Goal: Task Accomplishment & Management: Complete application form

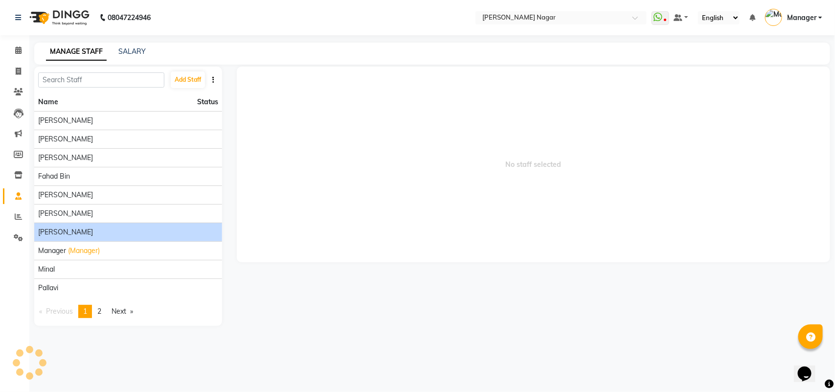
click at [153, 232] on div "[PERSON_NAME]" at bounding box center [128, 232] width 180 height 10
click at [153, 235] on div "[PERSON_NAME]" at bounding box center [128, 232] width 180 height 10
click at [43, 227] on li "[PERSON_NAME]" at bounding box center [128, 232] width 188 height 19
click at [49, 237] on span "[PERSON_NAME]" at bounding box center [65, 232] width 55 height 10
click at [68, 231] on div "[PERSON_NAME]" at bounding box center [128, 232] width 180 height 10
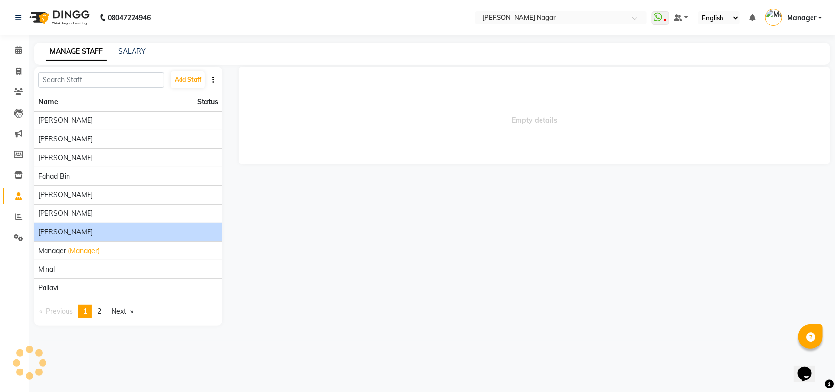
click at [68, 231] on div "[PERSON_NAME]" at bounding box center [128, 232] width 180 height 10
click at [68, 230] on div "[PERSON_NAME]" at bounding box center [128, 232] width 180 height 10
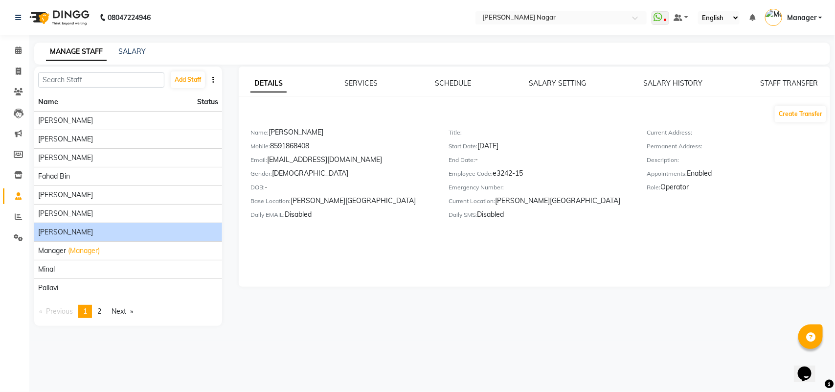
click at [68, 230] on div "[PERSON_NAME]" at bounding box center [128, 232] width 180 height 10
click at [785, 118] on button "Create Transfer" at bounding box center [800, 114] width 51 height 17
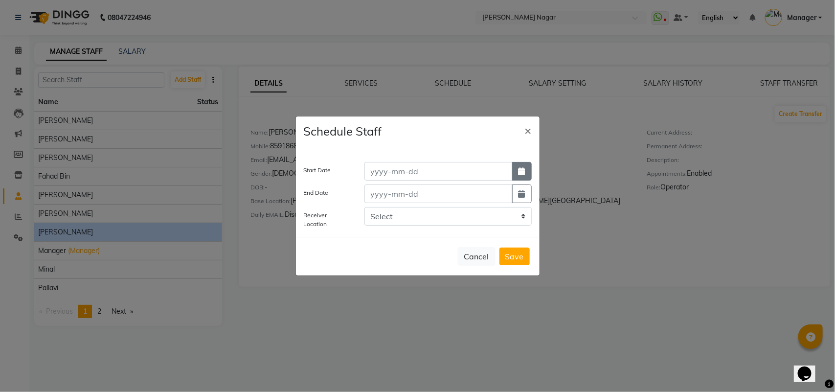
click at [524, 174] on icon "button" at bounding box center [522, 171] width 7 height 8
select select "9"
select select "2025"
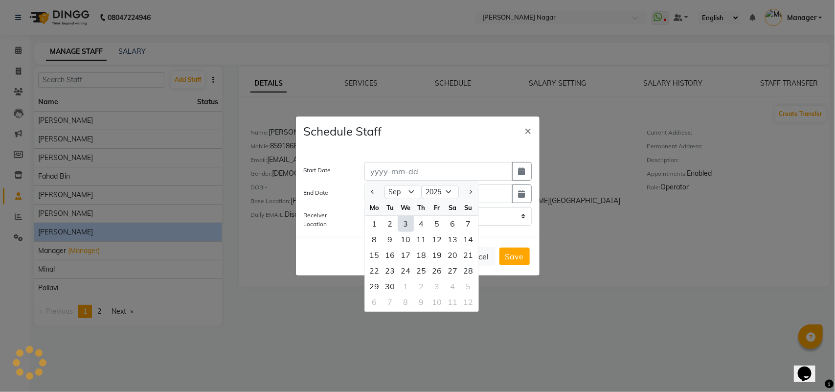
click at [409, 223] on div "3" at bounding box center [406, 224] width 16 height 16
type input "[DATE]"
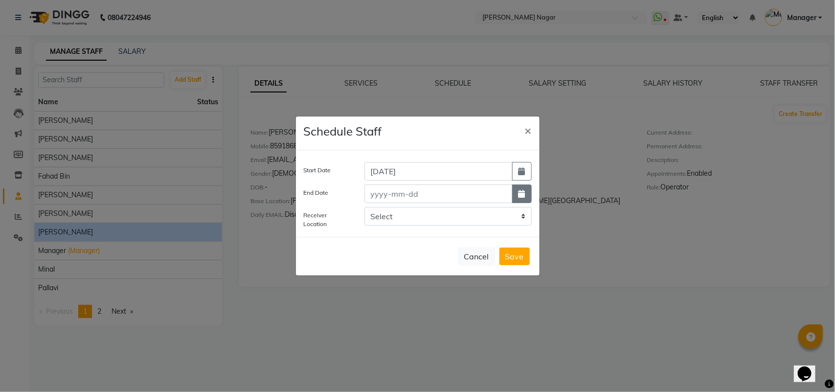
click at [521, 188] on button "button" at bounding box center [522, 193] width 20 height 19
select select "9"
select select "2025"
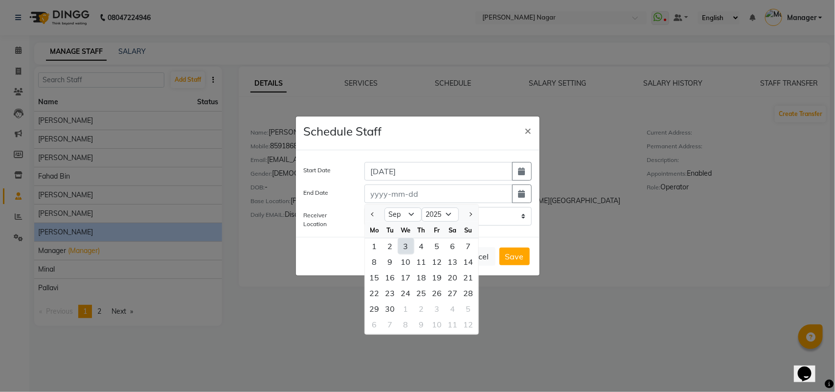
click at [412, 244] on div "3" at bounding box center [406, 246] width 16 height 16
type input "[DATE]"
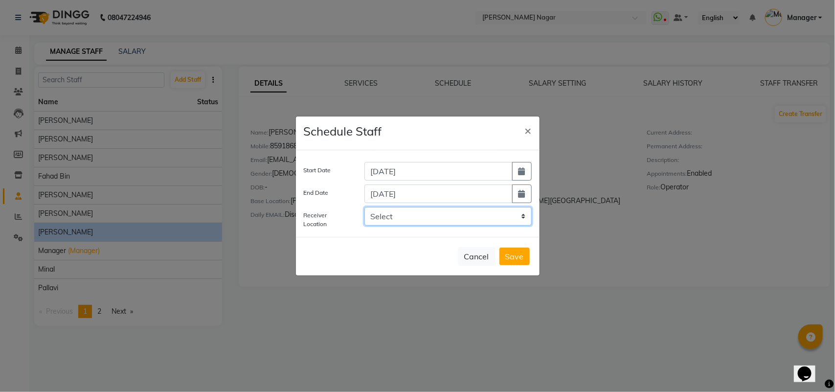
click at [476, 215] on select "Select [GEOGRAPHIC_DATA], [GEOGRAPHIC_DATA]" at bounding box center [447, 216] width 167 height 19
select select "3244"
click at [364, 207] on select "Select [GEOGRAPHIC_DATA], [GEOGRAPHIC_DATA]" at bounding box center [447, 216] width 167 height 19
click at [522, 251] on button "Save" at bounding box center [514, 257] width 30 height 18
select select
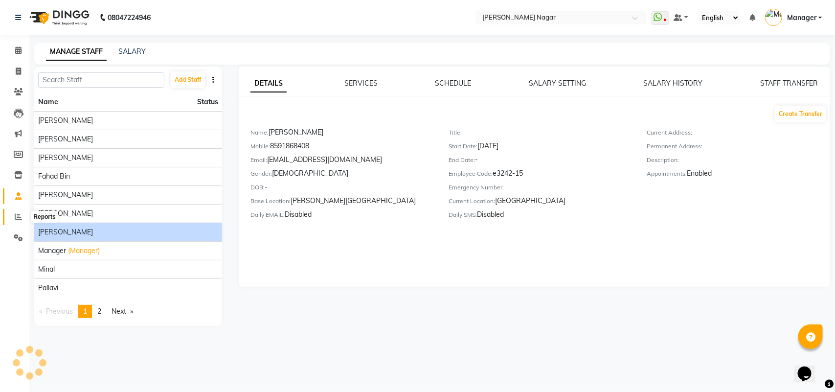
click at [20, 217] on icon at bounding box center [18, 216] width 7 height 7
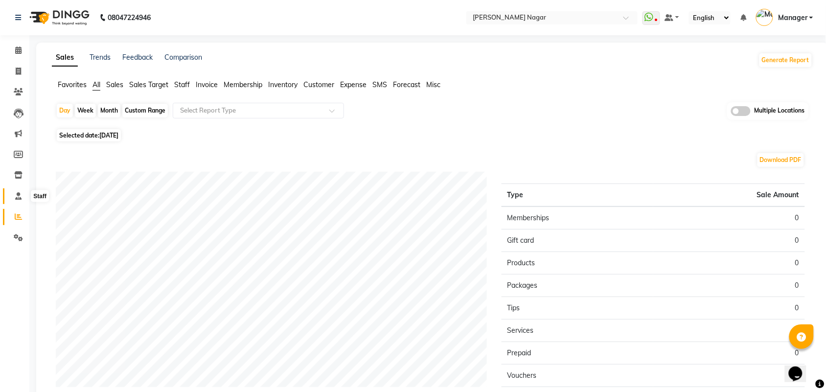
click at [23, 196] on span at bounding box center [18, 196] width 17 height 11
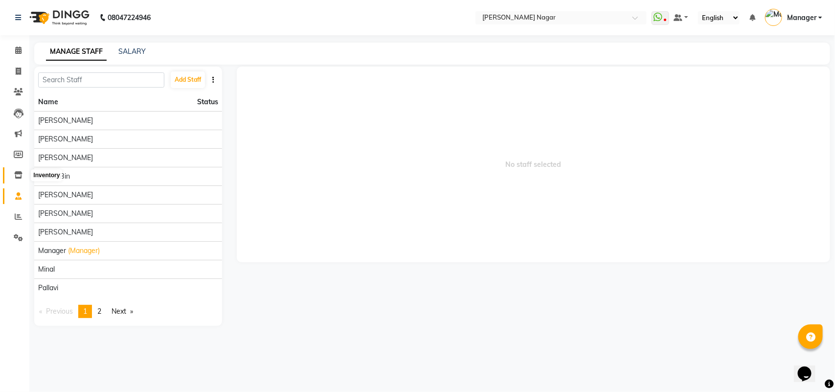
click at [21, 172] on icon at bounding box center [18, 174] width 8 height 7
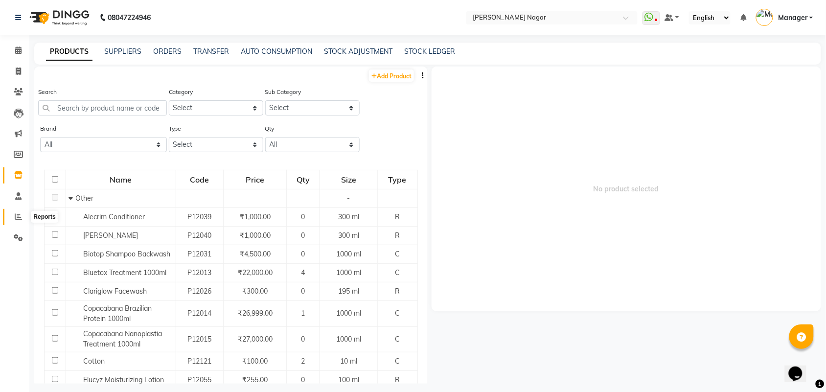
click at [23, 218] on span at bounding box center [18, 216] width 17 height 11
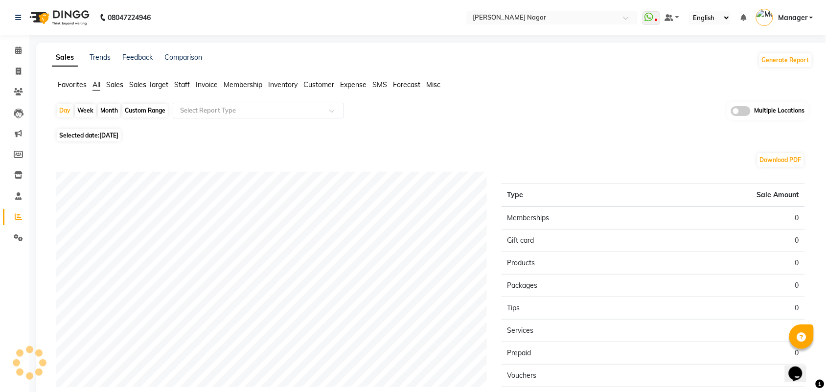
click at [111, 132] on span "[DATE]" at bounding box center [108, 135] width 19 height 7
select select "9"
select select "2025"
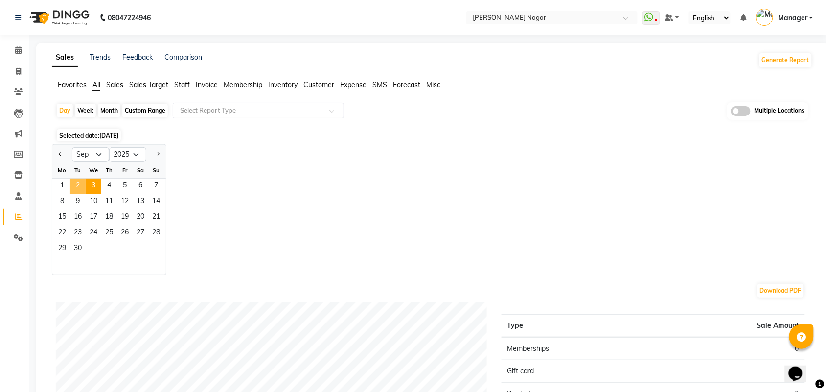
click at [84, 187] on span "2" at bounding box center [78, 187] width 16 height 16
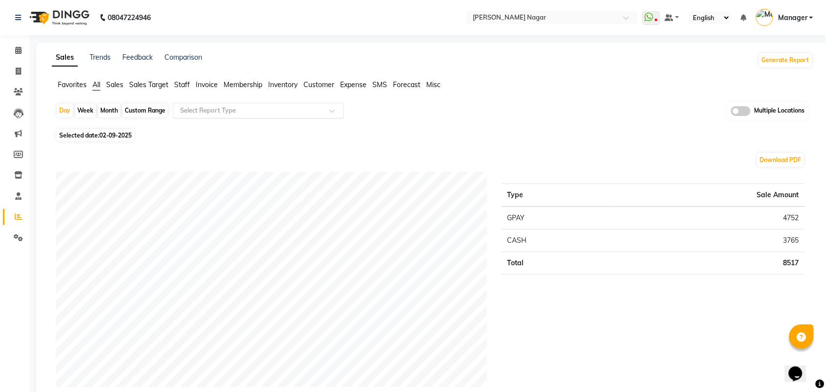
click at [191, 110] on input "text" at bounding box center [248, 111] width 141 height 10
click at [184, 87] on span "Staff" at bounding box center [182, 84] width 16 height 9
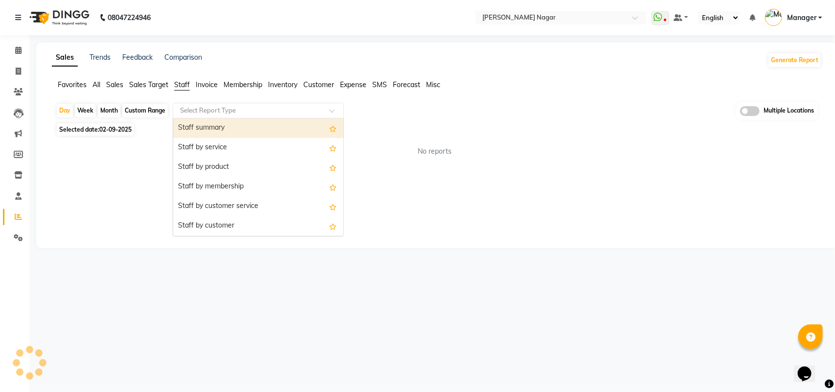
click at [202, 111] on input "text" at bounding box center [248, 111] width 141 height 10
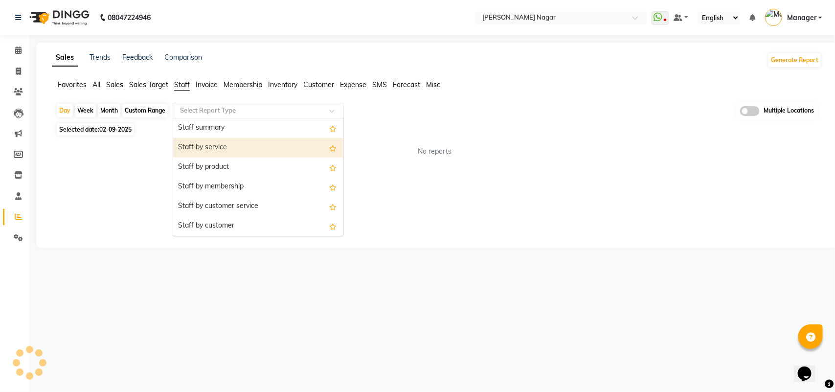
click at [212, 148] on div "Staff by service" at bounding box center [258, 148] width 170 height 20
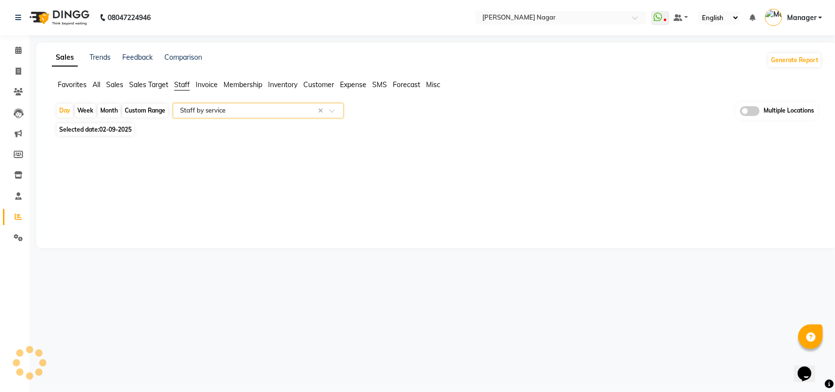
select select "full_report"
select select "csv"
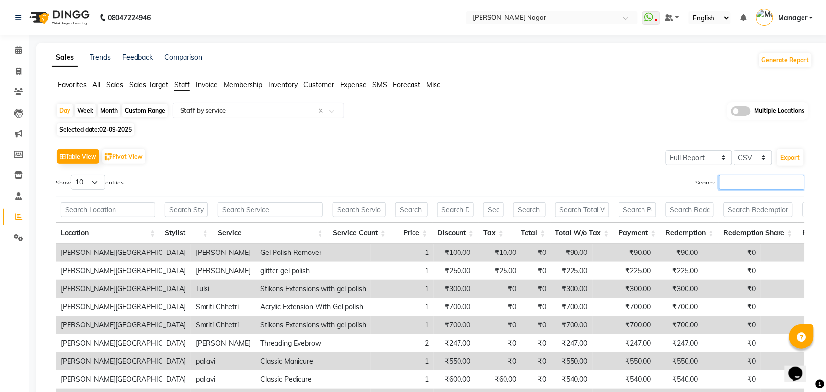
click at [774, 181] on input "Search:" at bounding box center [762, 182] width 86 height 15
type input "l"
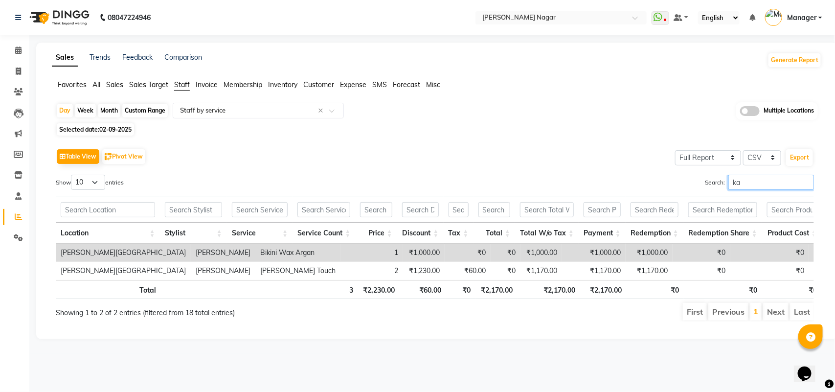
type input "k"
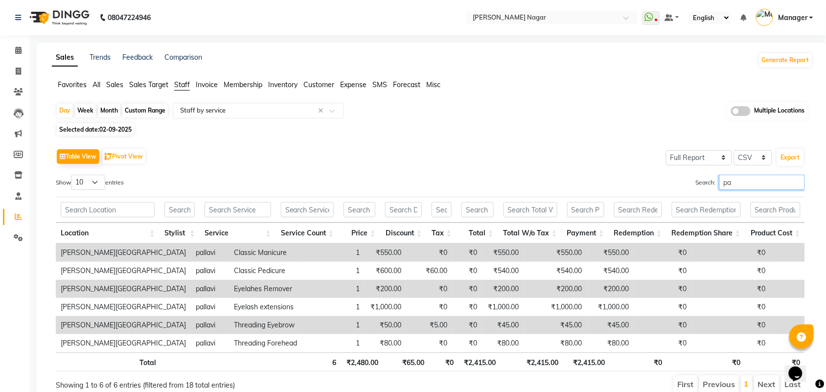
type input "p"
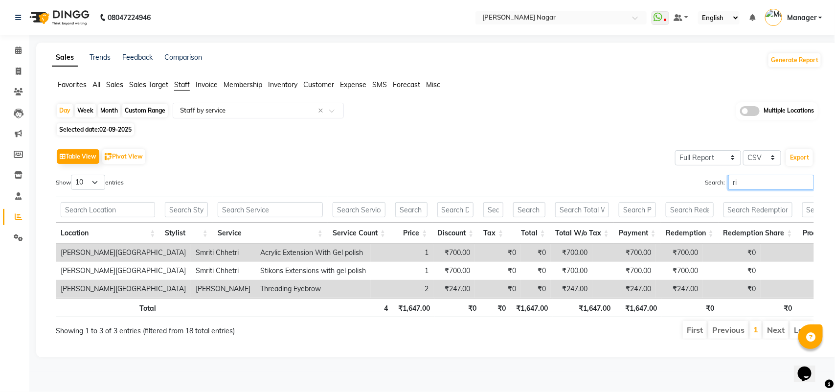
type input "r"
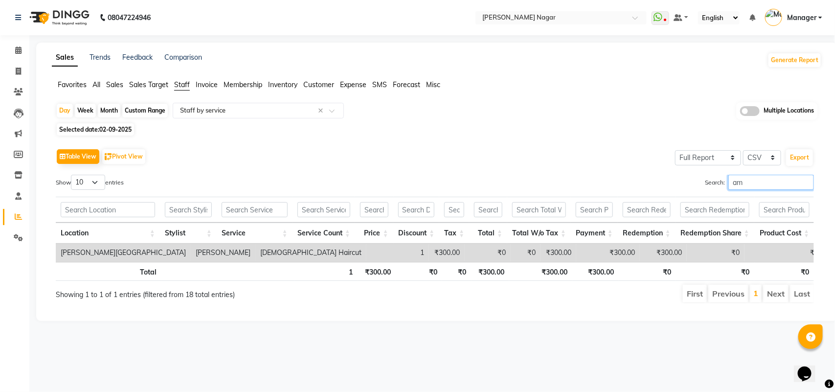
type input "a"
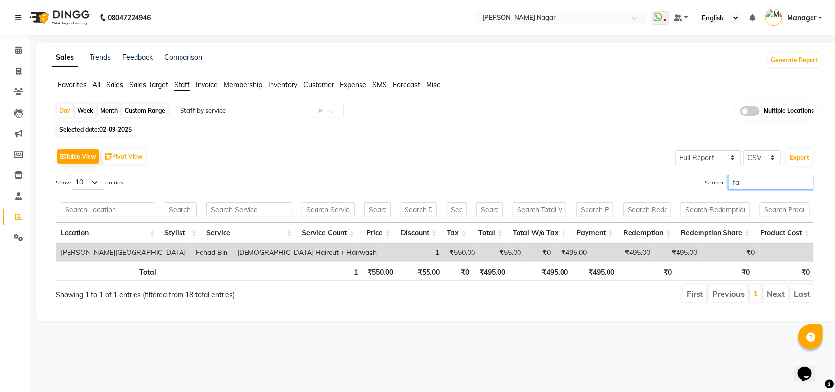
type input "f"
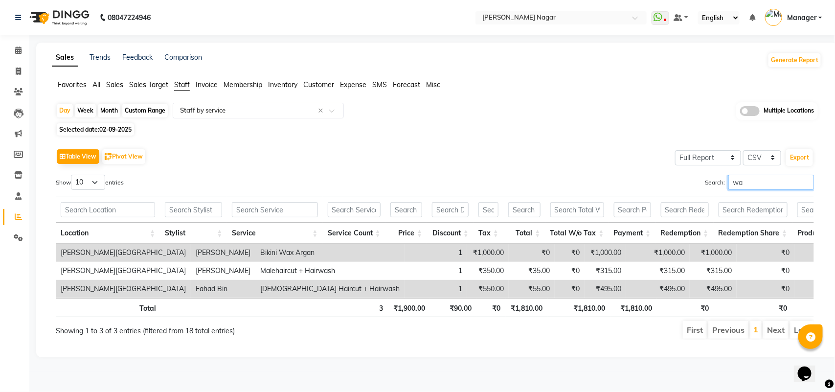
type input "w"
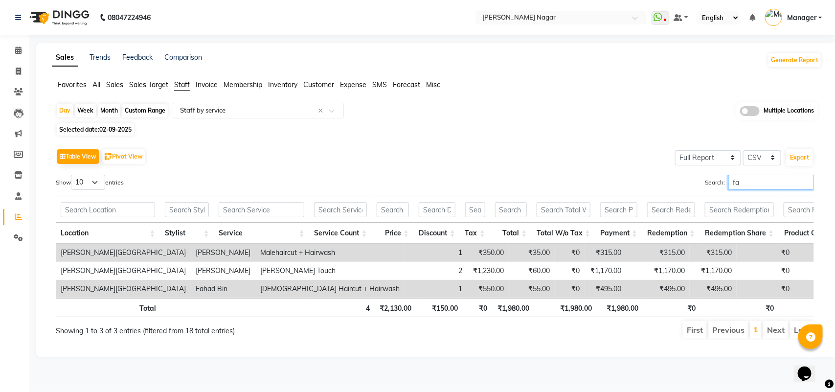
type input "f"
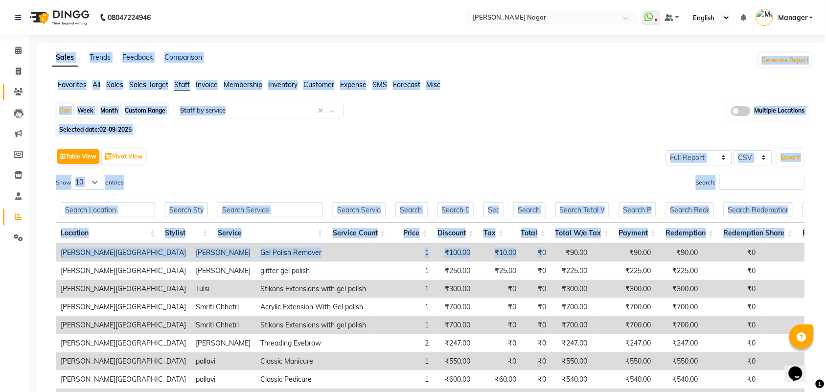
drag, startPoint x: 493, startPoint y: 266, endPoint x: 5, endPoint y: 89, distance: 518.7
click at [5, 89] on app-home "08047224946 Select Location × Bbold [PERSON_NAME] Nagar WhatsApp Status ✕ Statu…" at bounding box center [413, 249] width 826 height 499
click at [16, 56] on link "Calendar" at bounding box center [14, 51] width 23 height 16
